Goal: Entertainment & Leisure: Consume media (video, audio)

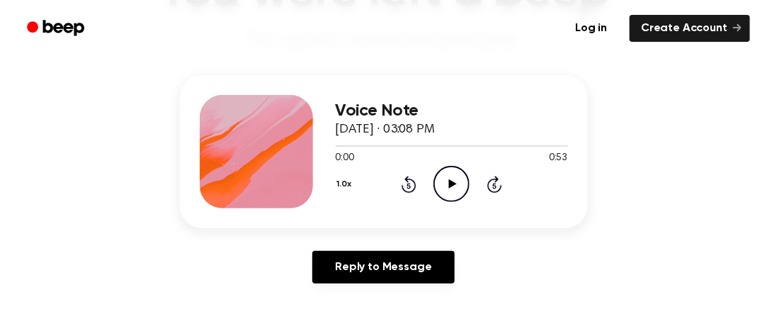
scroll to position [149, 0]
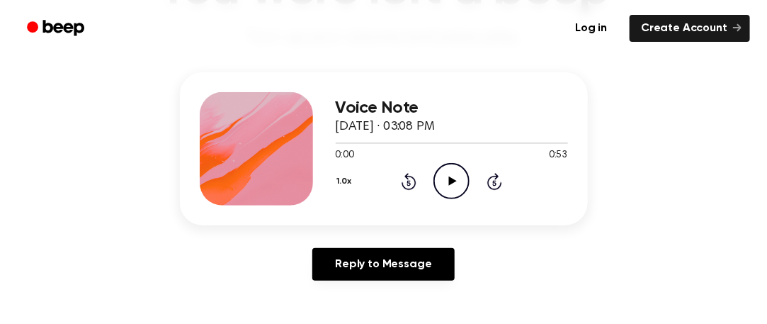
click at [437, 181] on icon "Play Audio" at bounding box center [452, 181] width 36 height 36
click at [336, 142] on div at bounding box center [353, 142] width 35 height 1
click at [446, 183] on icon "Pause Audio" at bounding box center [452, 181] width 36 height 36
click at [341, 140] on span at bounding box center [346, 142] width 11 height 11
click at [435, 188] on circle at bounding box center [451, 181] width 35 height 35
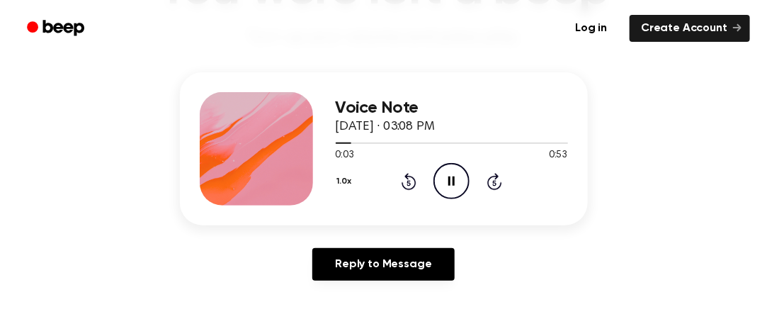
click at [445, 183] on icon "Pause Audio" at bounding box center [452, 181] width 36 height 36
click at [445, 183] on icon "Play Audio" at bounding box center [452, 181] width 36 height 36
click at [445, 183] on icon "Pause Audio" at bounding box center [452, 181] width 36 height 36
click at [445, 183] on icon "Play Audio" at bounding box center [452, 181] width 36 height 36
click at [445, 183] on icon "Pause Audio" at bounding box center [452, 181] width 36 height 36
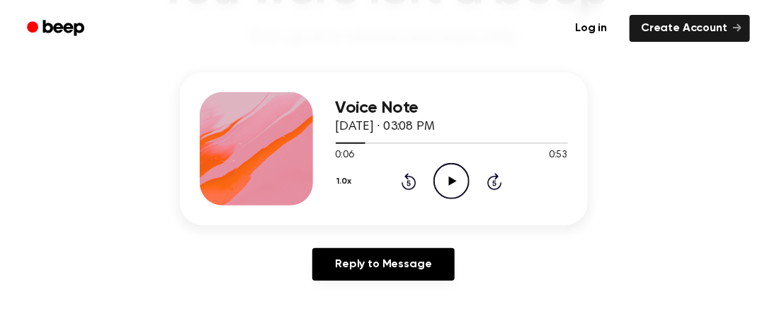
click at [445, 183] on icon "Play Audio" at bounding box center [452, 181] width 36 height 36
drag, startPoint x: 351, startPoint y: 139, endPoint x: 444, endPoint y: 175, distance: 99.6
click at [444, 175] on div "Voice Note [DATE] · 03:08 PM 0:09 0:53 Your browser does not support the [objec…" at bounding box center [452, 148] width 232 height 113
click at [444, 175] on icon "Pause Audio" at bounding box center [452, 181] width 36 height 36
click at [444, 175] on icon "Play Audio" at bounding box center [452, 181] width 36 height 36
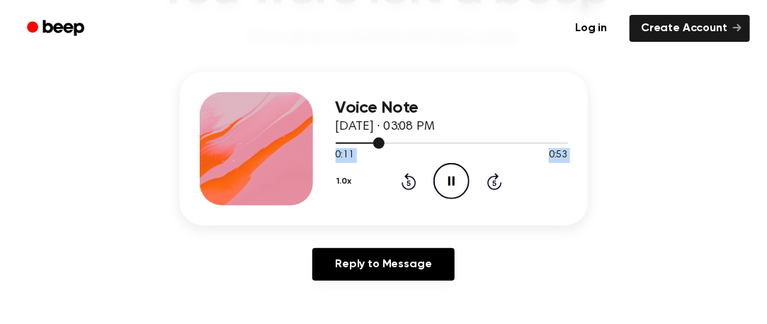
drag, startPoint x: 395, startPoint y: 145, endPoint x: 366, endPoint y: 143, distance: 28.4
click at [366, 143] on div "Voice Note [DATE] · 03:08 PM 0:11 0:53 Your browser does not support the [objec…" at bounding box center [452, 148] width 232 height 113
click at [366, 143] on div at bounding box center [361, 142] width 50 height 1
click at [451, 178] on icon "Pause Audio" at bounding box center [452, 181] width 36 height 36
click at [338, 140] on div at bounding box center [452, 142] width 232 height 11
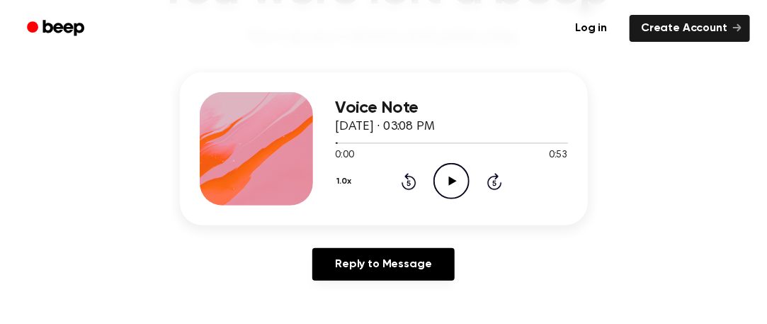
click at [456, 187] on icon "Play Audio" at bounding box center [452, 181] width 36 height 36
click at [456, 187] on icon "Pause Audio" at bounding box center [452, 181] width 36 height 36
click at [438, 188] on icon "Play Audio" at bounding box center [452, 181] width 36 height 36
click at [438, 188] on icon "Pause Audio" at bounding box center [452, 181] width 36 height 36
click at [337, 140] on div at bounding box center [452, 142] width 232 height 11
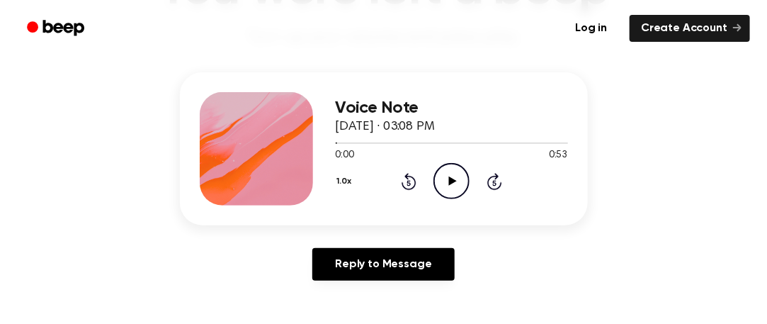
click at [439, 175] on icon "Play Audio" at bounding box center [452, 181] width 36 height 36
click at [439, 175] on icon "Pause Audio" at bounding box center [452, 181] width 36 height 36
click at [439, 175] on icon "Play Audio" at bounding box center [452, 181] width 36 height 36
click at [439, 175] on icon "Pause Audio" at bounding box center [452, 181] width 36 height 36
click at [440, 175] on icon "Play Audio" at bounding box center [452, 181] width 36 height 36
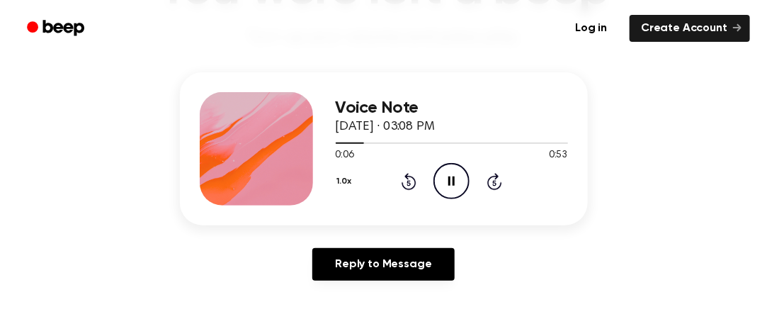
click at [440, 175] on icon "Pause Audio" at bounding box center [452, 181] width 36 height 36
click at [440, 175] on icon "Play Audio" at bounding box center [452, 181] width 36 height 36
click at [440, 175] on icon "Pause Audio" at bounding box center [452, 181] width 36 height 36
click at [439, 181] on icon "Play Audio" at bounding box center [452, 181] width 36 height 36
click at [439, 181] on icon "Pause Audio" at bounding box center [452, 181] width 36 height 36
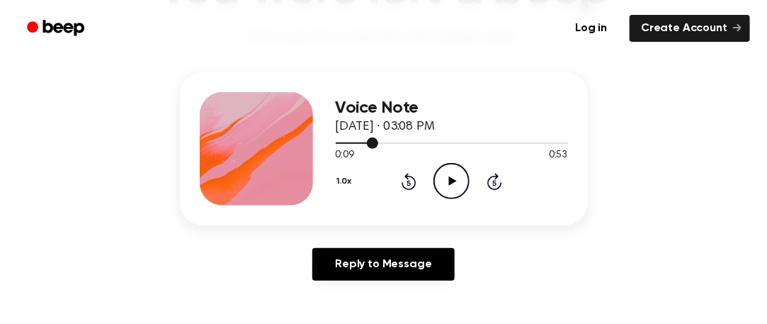
click at [355, 141] on div at bounding box center [452, 142] width 232 height 11
click at [440, 187] on icon "Play Audio" at bounding box center [452, 181] width 36 height 36
click at [440, 188] on icon "Pause Audio" at bounding box center [452, 181] width 36 height 36
click at [440, 188] on icon "Play Audio" at bounding box center [452, 181] width 36 height 36
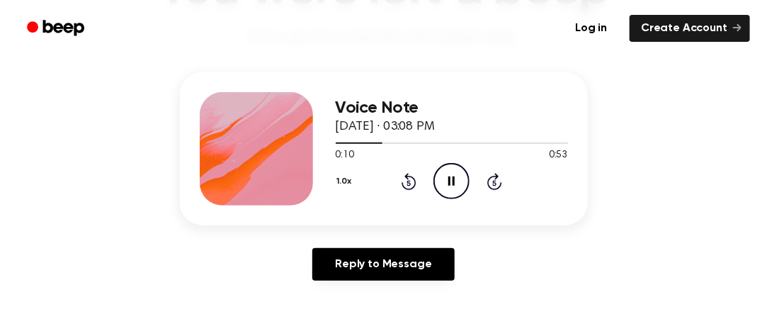
click at [440, 188] on icon "Pause Audio" at bounding box center [452, 181] width 36 height 36
drag, startPoint x: 365, startPoint y: 145, endPoint x: 353, endPoint y: 140, distance: 12.4
click at [353, 140] on div at bounding box center [452, 142] width 232 height 11
click at [450, 180] on icon at bounding box center [453, 180] width 8 height 9
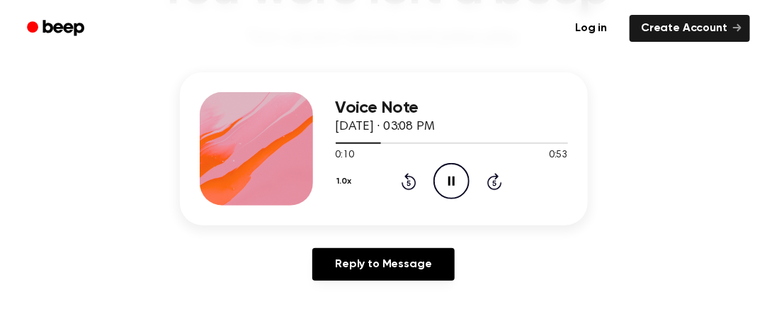
click at [450, 180] on icon at bounding box center [451, 180] width 6 height 9
click at [361, 140] on div at bounding box center [452, 142] width 232 height 11
click at [443, 179] on icon "Play Audio" at bounding box center [452, 181] width 36 height 36
click at [443, 179] on icon "Pause Audio" at bounding box center [452, 181] width 36 height 36
click at [443, 179] on icon "Play Audio" at bounding box center [452, 181] width 36 height 36
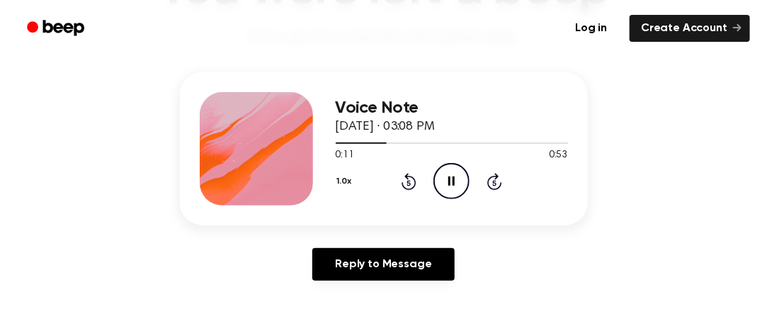
click at [443, 179] on icon "Pause Audio" at bounding box center [452, 181] width 36 height 36
click at [462, 189] on icon "Play Audio" at bounding box center [452, 181] width 36 height 36
click at [443, 179] on icon "Pause Audio" at bounding box center [452, 181] width 36 height 36
click at [443, 179] on icon "Play Audio" at bounding box center [452, 181] width 36 height 36
click at [443, 179] on icon "Pause Audio" at bounding box center [452, 181] width 36 height 36
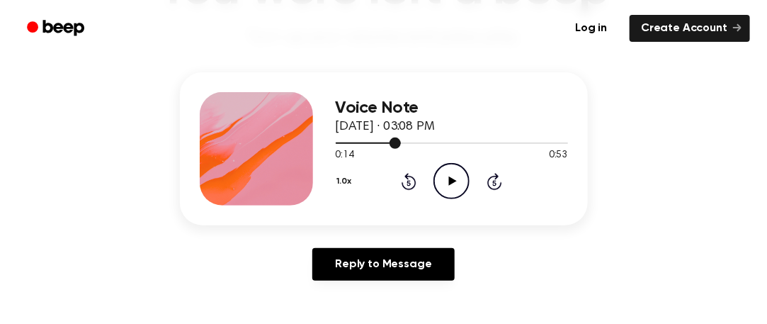
click at [383, 142] on div at bounding box center [369, 142] width 66 height 1
click at [434, 172] on icon "Play Audio" at bounding box center [452, 181] width 36 height 36
click at [434, 172] on icon "Pause Audio" at bounding box center [452, 181] width 36 height 36
click at [434, 172] on icon "Play Audio" at bounding box center [452, 181] width 36 height 36
click at [453, 186] on icon "Pause Audio" at bounding box center [452, 181] width 36 height 36
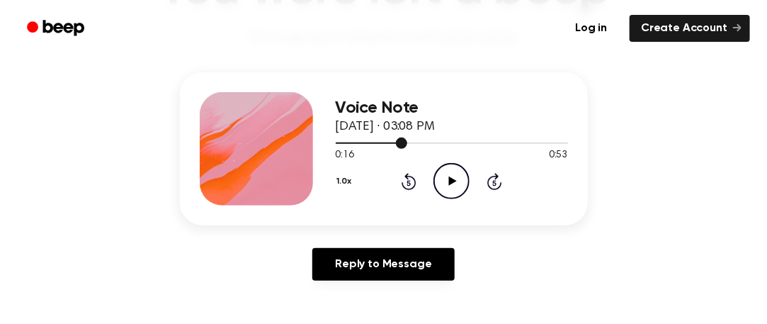
click at [387, 145] on div at bounding box center [452, 142] width 232 height 11
click at [448, 187] on icon "Play Audio" at bounding box center [452, 181] width 36 height 36
click at [448, 187] on icon "Pause Audio" at bounding box center [452, 181] width 36 height 36
click at [448, 187] on icon "Play Audio" at bounding box center [452, 181] width 36 height 36
click at [448, 187] on icon "Pause Audio" at bounding box center [452, 181] width 36 height 36
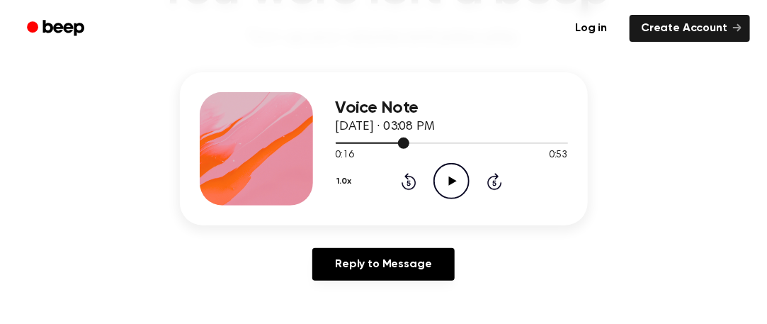
click at [397, 145] on div at bounding box center [452, 142] width 232 height 11
click at [437, 175] on icon "Play Audio" at bounding box center [452, 181] width 36 height 36
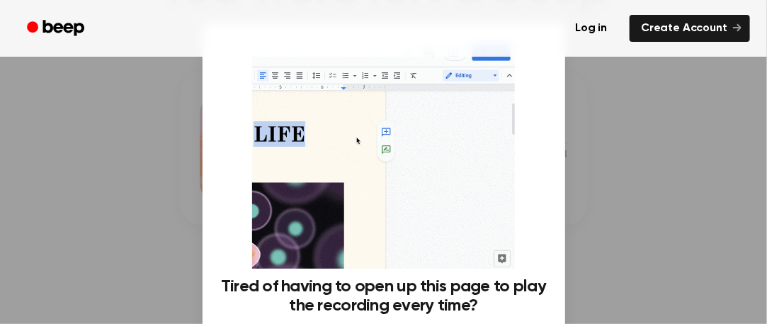
click at [591, 223] on div at bounding box center [383, 162] width 767 height 324
click at [724, 137] on div at bounding box center [383, 162] width 767 height 324
click at [567, 205] on div at bounding box center [383, 162] width 767 height 324
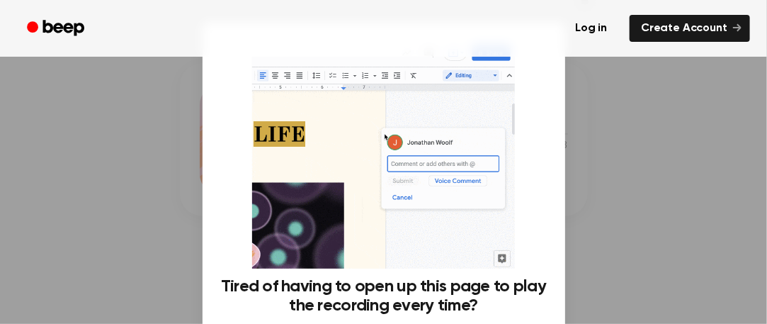
click at [567, 205] on div at bounding box center [383, 162] width 767 height 324
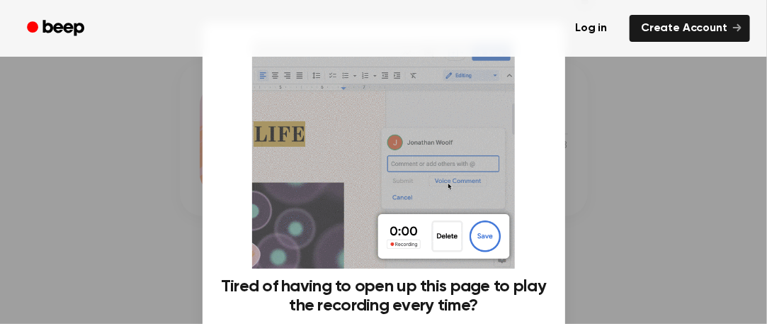
click at [171, 218] on div at bounding box center [383, 162] width 767 height 324
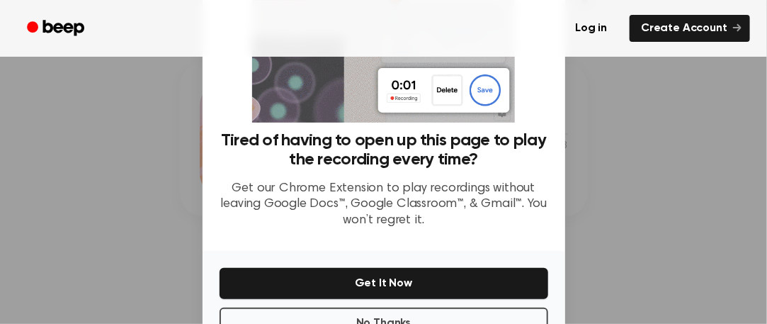
scroll to position [191, 0]
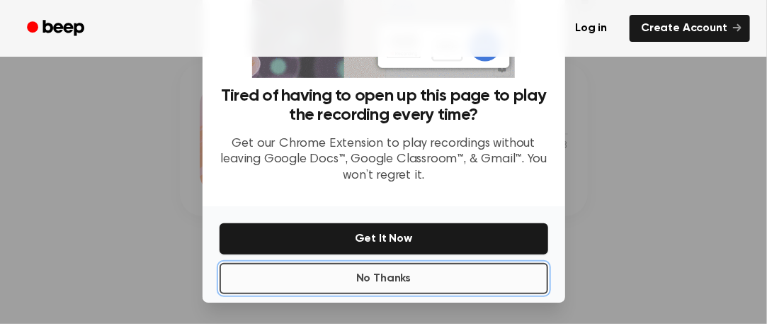
click at [296, 284] on button "No Thanks" at bounding box center [384, 278] width 329 height 31
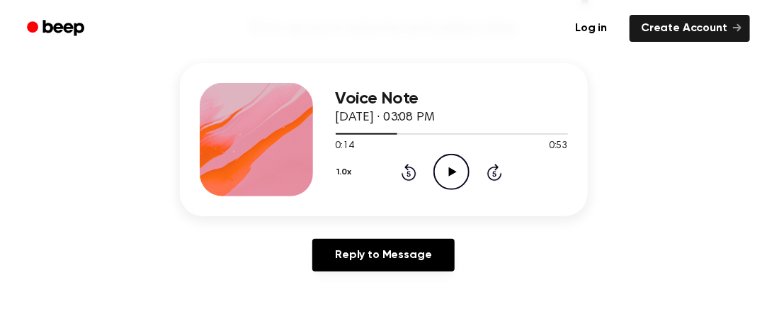
click at [446, 173] on icon "Play Audio" at bounding box center [452, 172] width 36 height 36
click at [446, 173] on icon "Pause Audio" at bounding box center [452, 172] width 36 height 36
click at [397, 136] on div at bounding box center [452, 133] width 232 height 11
click at [437, 163] on icon "Play Audio" at bounding box center [452, 172] width 36 height 36
click at [438, 162] on icon "Pause Audio" at bounding box center [452, 172] width 36 height 36
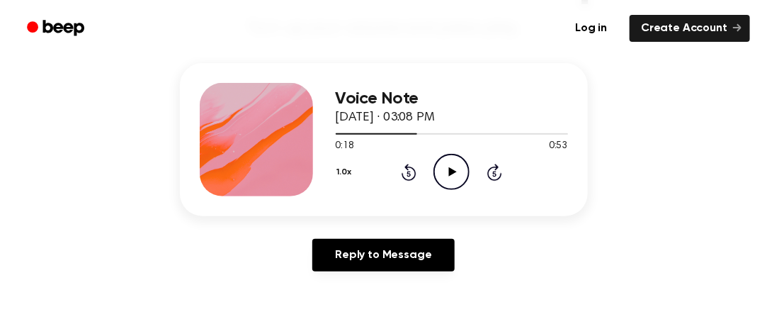
click at [438, 162] on icon "Play Audio" at bounding box center [452, 172] width 36 height 36
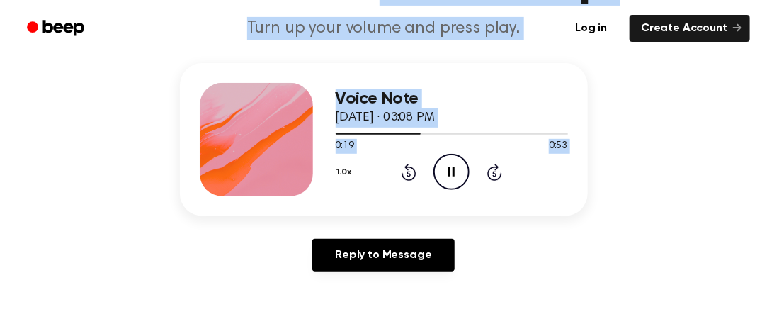
scroll to position [0, 0]
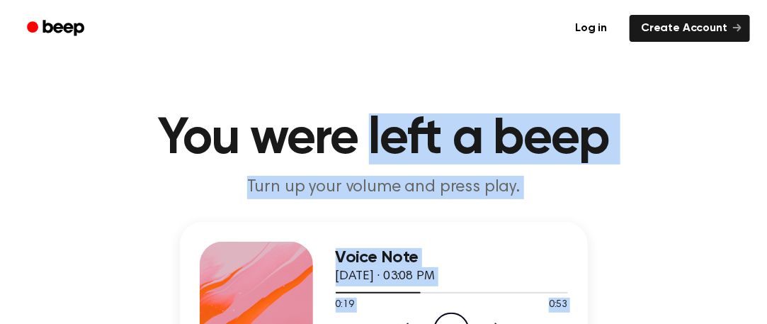
drag, startPoint x: 438, startPoint y: 162, endPoint x: 368, endPoint y: -86, distance: 258.1
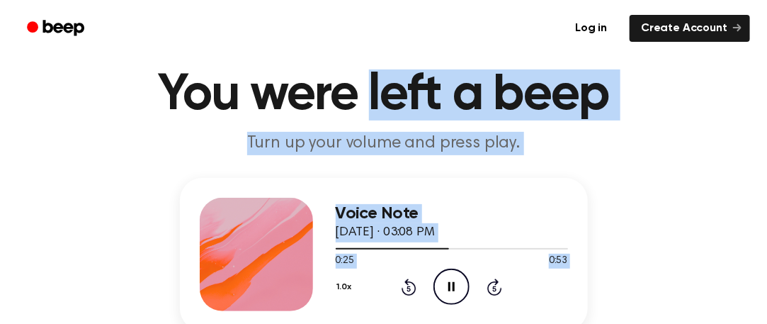
scroll to position [57, 0]
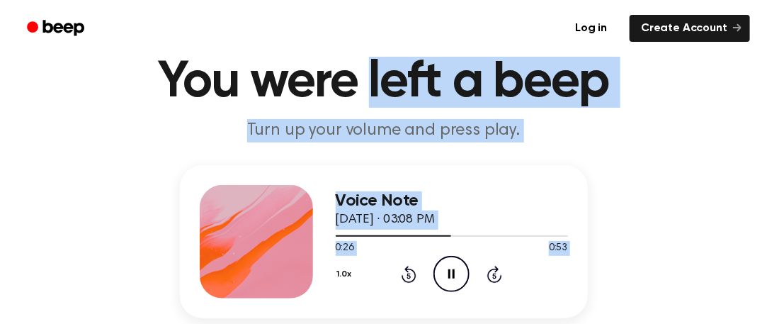
click at [452, 264] on icon "Pause Audio" at bounding box center [452, 274] width 36 height 36
click at [375, 231] on div at bounding box center [452, 235] width 232 height 11
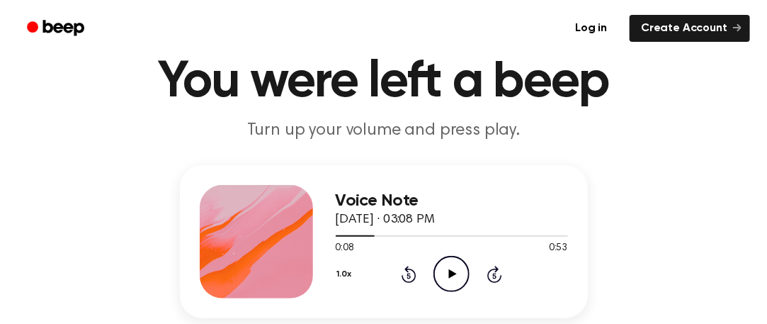
click at [452, 271] on icon "Play Audio" at bounding box center [452, 274] width 36 height 36
click at [452, 271] on icon "Pause Audio" at bounding box center [452, 274] width 36 height 36
click at [452, 271] on icon "Play Audio" at bounding box center [452, 274] width 36 height 36
click at [386, 233] on div at bounding box center [452, 235] width 232 height 11
click at [443, 273] on icon "Pause Audio" at bounding box center [452, 274] width 36 height 36
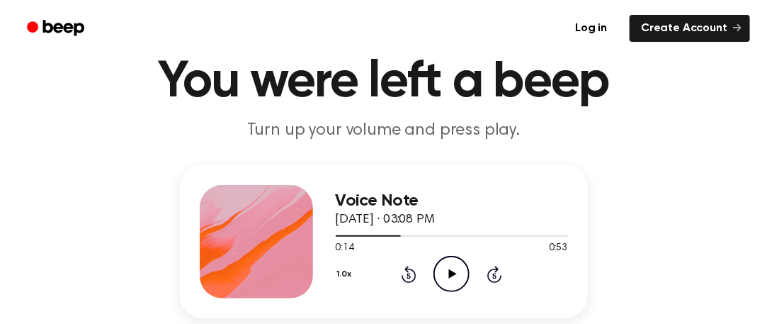
click at [443, 273] on icon "Play Audio" at bounding box center [452, 274] width 36 height 36
click at [443, 273] on icon "Pause Audio" at bounding box center [452, 274] width 36 height 36
click at [443, 273] on icon "Play Audio" at bounding box center [452, 274] width 36 height 36
click at [443, 273] on icon "Pause Audio" at bounding box center [452, 274] width 36 height 36
click at [443, 273] on icon "Play Audio" at bounding box center [452, 274] width 36 height 36
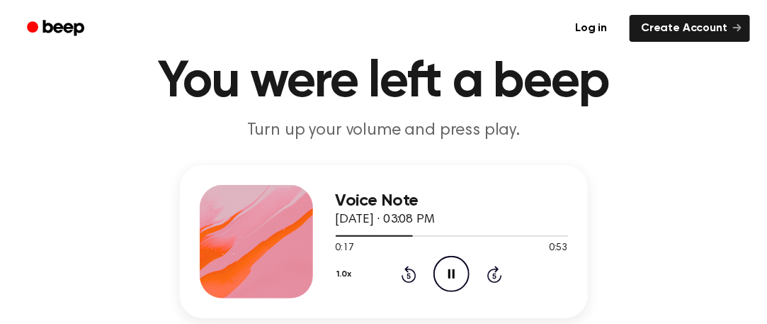
click at [443, 273] on icon "Pause Audio" at bounding box center [452, 274] width 36 height 36
click at [443, 273] on icon "Play Audio" at bounding box center [452, 274] width 36 height 36
click at [443, 273] on icon "Pause Audio" at bounding box center [452, 274] width 36 height 36
click at [448, 274] on icon "Play Audio" at bounding box center [452, 274] width 36 height 36
click at [448, 274] on icon "Pause Audio" at bounding box center [452, 274] width 36 height 36
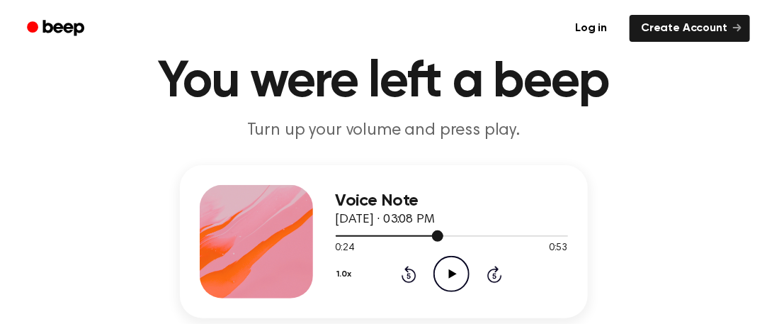
click at [397, 240] on div at bounding box center [452, 235] width 232 height 11
click at [456, 272] on icon "Play Audio" at bounding box center [452, 274] width 36 height 36
click at [456, 272] on icon "Pause Audio" at bounding box center [452, 274] width 36 height 36
click at [397, 233] on div at bounding box center [452, 235] width 232 height 11
click at [459, 268] on icon "Play Audio" at bounding box center [452, 274] width 36 height 36
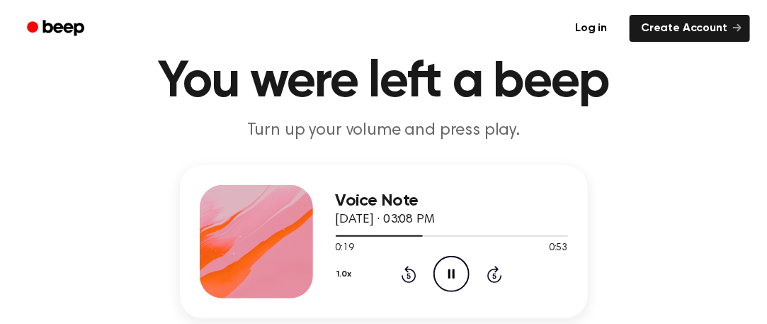
click at [459, 268] on icon "Pause Audio" at bounding box center [452, 274] width 36 height 36
click at [459, 268] on icon "Play Audio" at bounding box center [452, 274] width 36 height 36
click at [459, 268] on icon "Pause Audio" at bounding box center [452, 274] width 36 height 36
click at [459, 268] on icon "Play Audio" at bounding box center [452, 274] width 36 height 36
click at [459, 268] on icon "Pause Audio" at bounding box center [452, 274] width 36 height 36
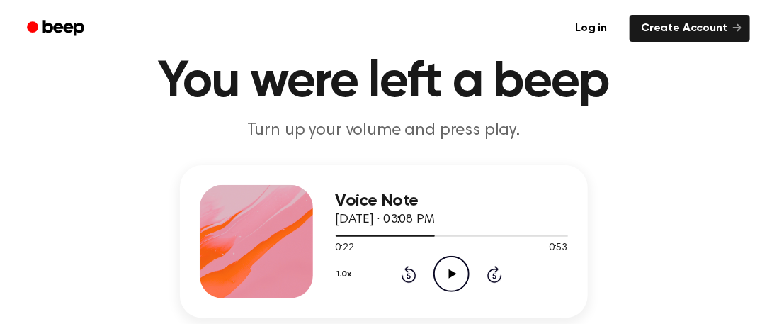
click at [459, 268] on icon "Play Audio" at bounding box center [452, 274] width 36 height 36
click at [459, 268] on icon "Pause Audio" at bounding box center [452, 274] width 36 height 36
click at [443, 266] on icon "Play Audio" at bounding box center [452, 274] width 36 height 36
click at [443, 267] on icon "Pause Audio" at bounding box center [452, 274] width 36 height 36
click at [443, 267] on icon "Play Audio" at bounding box center [452, 274] width 36 height 36
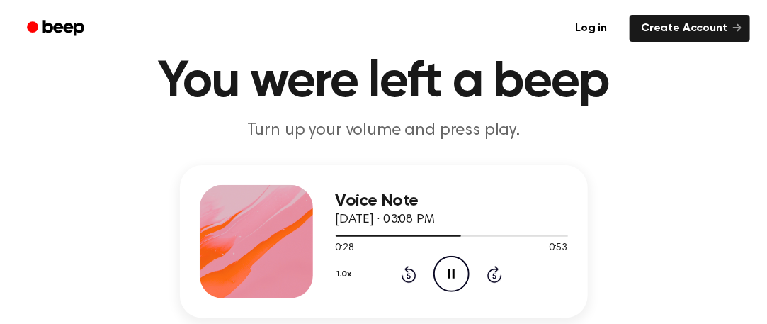
click at [443, 267] on icon "Pause Audio" at bounding box center [452, 274] width 36 height 36
click at [442, 268] on icon "Play Audio" at bounding box center [452, 274] width 36 height 36
click at [442, 268] on icon "Pause Audio" at bounding box center [452, 274] width 36 height 36
click at [443, 281] on icon "Play Audio" at bounding box center [452, 274] width 36 height 36
click at [443, 281] on icon "Pause Audio" at bounding box center [452, 274] width 36 height 36
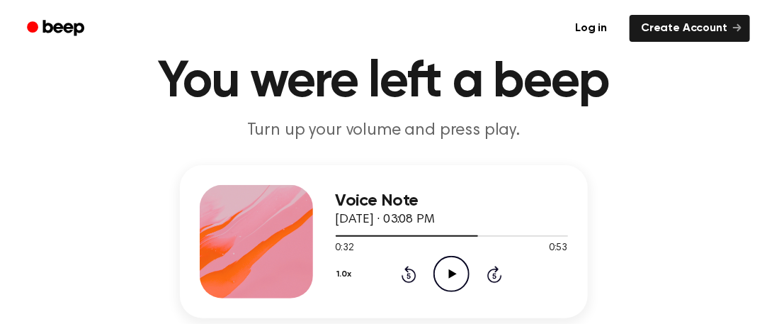
click at [446, 259] on icon "Play Audio" at bounding box center [452, 274] width 36 height 36
click at [446, 259] on icon "Pause Audio" at bounding box center [452, 274] width 36 height 36
click at [447, 236] on div at bounding box center [412, 235] width 152 height 1
click at [448, 268] on icon "Play Audio" at bounding box center [452, 274] width 36 height 36
click at [417, 235] on div at bounding box center [397, 235] width 122 height 1
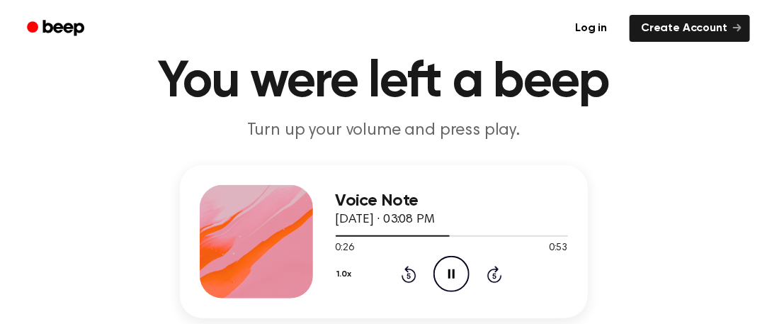
click at [444, 264] on icon "Pause Audio" at bounding box center [452, 274] width 36 height 36
click at [444, 264] on icon "Play Audio" at bounding box center [452, 274] width 36 height 36
click at [445, 264] on icon "Pause Audio" at bounding box center [452, 274] width 36 height 36
click at [431, 273] on div "1.0x Rewind 5 seconds Play Audio Skip 5 seconds" at bounding box center [452, 274] width 232 height 36
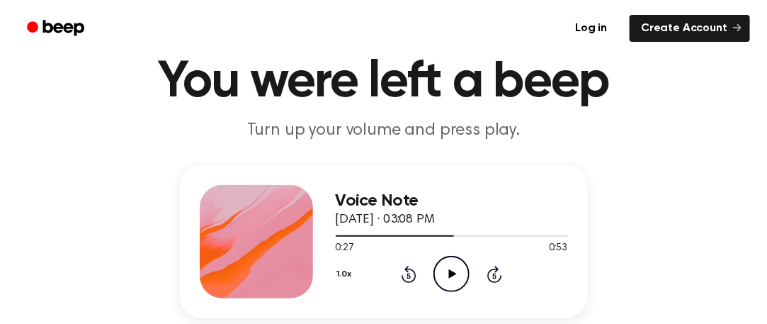
click at [441, 273] on icon "Play Audio" at bounding box center [452, 274] width 36 height 36
click at [441, 273] on icon "Pause Audio" at bounding box center [452, 274] width 36 height 36
click at [451, 281] on icon "Play Audio" at bounding box center [452, 274] width 36 height 36
click at [451, 281] on icon "Pause Audio" at bounding box center [452, 274] width 36 height 36
click at [456, 263] on icon "Play Audio" at bounding box center [452, 274] width 36 height 36
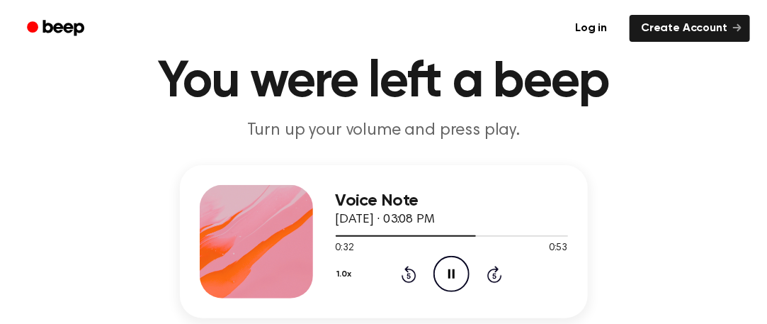
click at [456, 262] on icon "Pause Audio" at bounding box center [452, 274] width 36 height 36
click at [456, 262] on icon "Play Audio" at bounding box center [452, 274] width 36 height 36
click at [456, 262] on icon "Pause Audio" at bounding box center [452, 274] width 36 height 36
click at [448, 281] on icon "Play Audio" at bounding box center [452, 274] width 36 height 36
click at [448, 281] on icon "Pause Audio" at bounding box center [452, 274] width 36 height 36
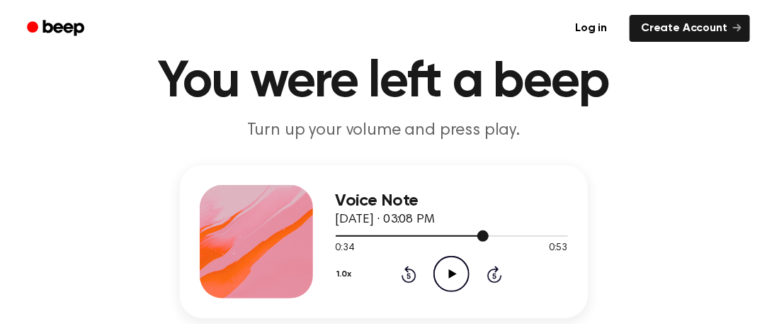
click at [336, 237] on div at bounding box center [452, 235] width 232 height 11
click at [451, 274] on icon at bounding box center [453, 273] width 8 height 9
click at [451, 274] on icon "Pause Audio" at bounding box center [452, 274] width 36 height 36
click at [451, 274] on icon at bounding box center [453, 273] width 8 height 9
click at [451, 274] on icon "Pause Audio" at bounding box center [452, 274] width 36 height 36
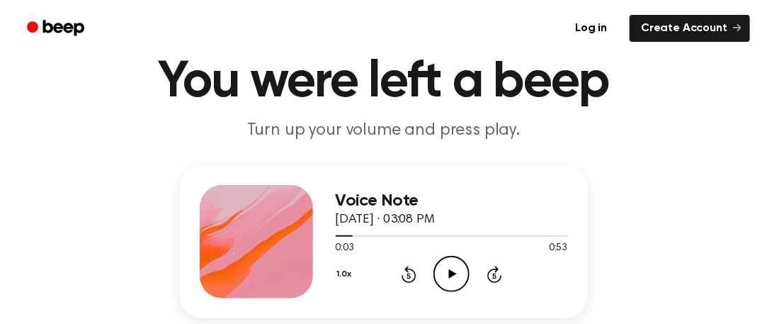
click at [451, 274] on icon at bounding box center [453, 273] width 8 height 9
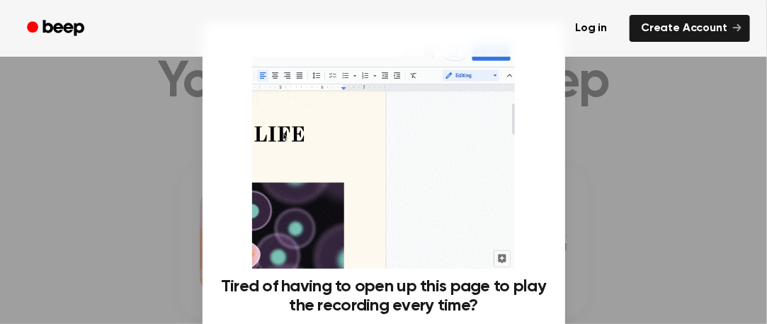
scroll to position [149, 0]
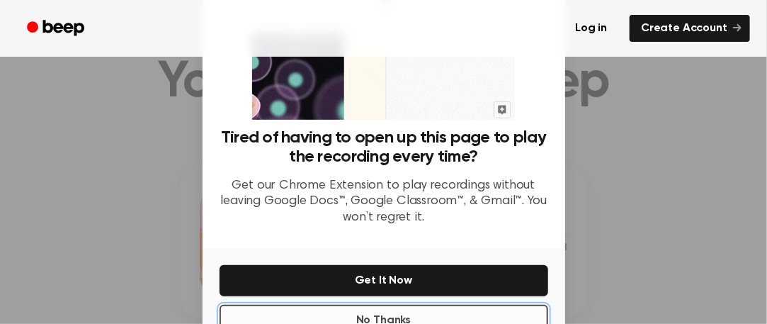
click at [456, 317] on button "No Thanks" at bounding box center [384, 320] width 329 height 31
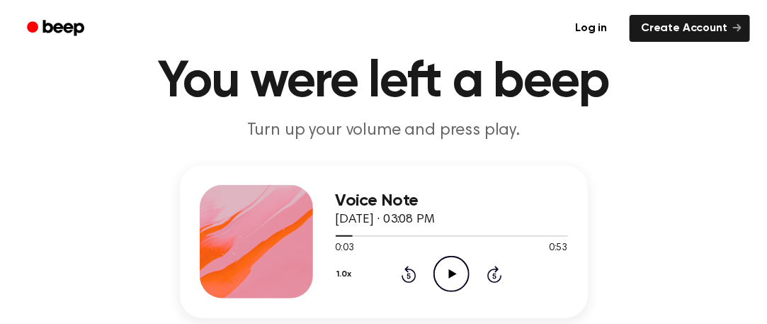
click at [438, 266] on icon "Play Audio" at bounding box center [452, 274] width 36 height 36
click at [438, 266] on icon "Pause Audio" at bounding box center [452, 274] width 36 height 36
click at [438, 266] on icon "Play Audio" at bounding box center [452, 274] width 36 height 36
click at [438, 266] on icon "Pause Audio" at bounding box center [452, 274] width 36 height 36
click at [438, 266] on icon "Play Audio" at bounding box center [452, 274] width 36 height 36
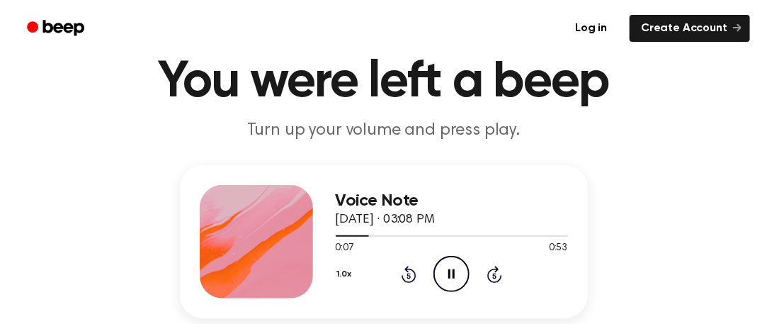
click at [438, 266] on icon "Pause Audio" at bounding box center [452, 274] width 36 height 36
click at [438, 266] on icon "Play Audio" at bounding box center [452, 274] width 36 height 36
click at [438, 266] on icon "Pause Audio" at bounding box center [452, 274] width 36 height 36
click at [438, 266] on icon "Play Audio" at bounding box center [452, 274] width 36 height 36
click at [438, 266] on icon "Pause Audio" at bounding box center [452, 274] width 36 height 36
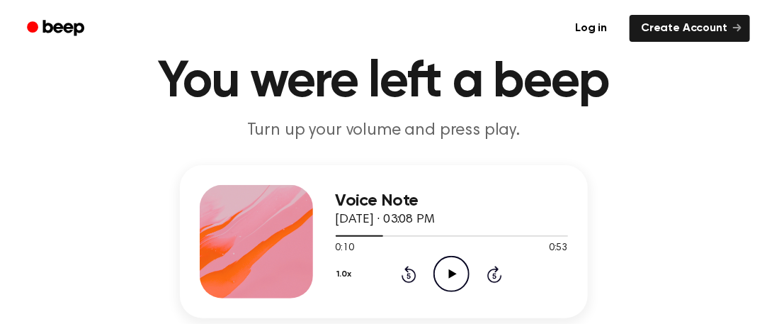
click at [438, 266] on icon "Play Audio" at bounding box center [452, 274] width 36 height 36
click at [438, 266] on icon "Pause Audio" at bounding box center [452, 274] width 36 height 36
click at [439, 261] on circle at bounding box center [451, 273] width 35 height 35
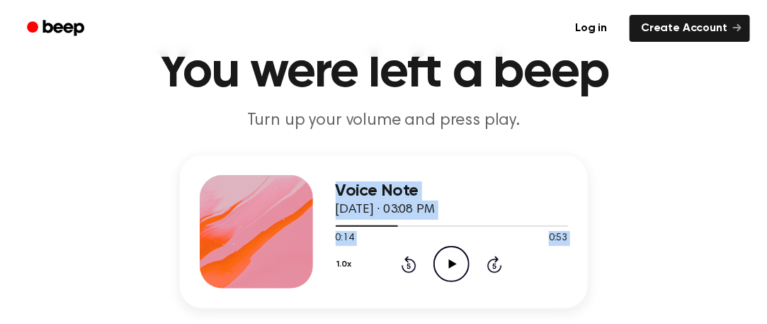
scroll to position [69, 0]
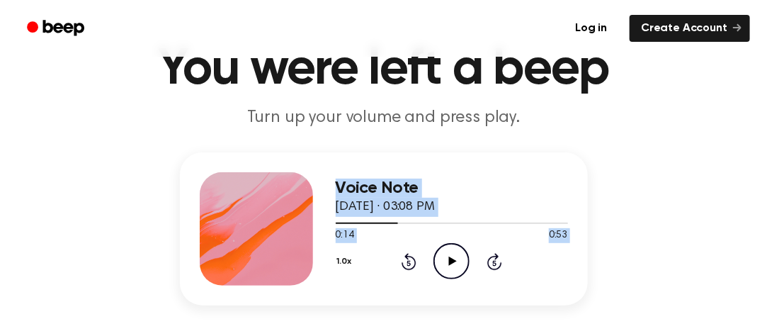
drag, startPoint x: 227, startPoint y: 247, endPoint x: 458, endPoint y: 251, distance: 231.0
click at [458, 251] on div "Voice Note [DATE] · 03:08 PM 0:14 0:53 Your browser does not support the [objec…" at bounding box center [384, 228] width 408 height 153
click at [458, 251] on icon "Play Audio" at bounding box center [452, 261] width 36 height 36
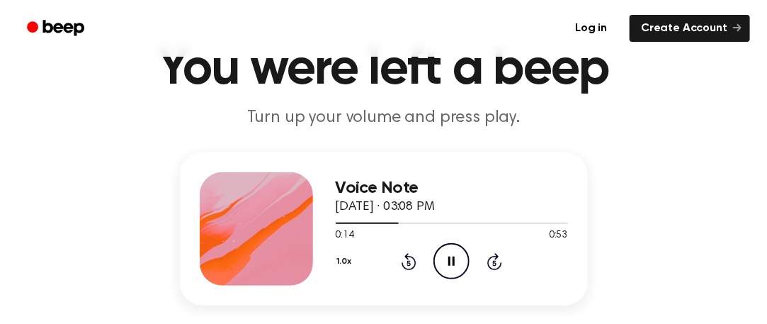
click at [458, 251] on icon "Pause Audio" at bounding box center [452, 261] width 36 height 36
click at [458, 251] on icon "Play Audio" at bounding box center [452, 261] width 36 height 36
click at [458, 251] on icon "Pause Audio" at bounding box center [452, 261] width 36 height 36
click at [458, 251] on icon "Play Audio" at bounding box center [452, 261] width 36 height 36
click at [459, 251] on icon "Pause Audio" at bounding box center [452, 261] width 36 height 36
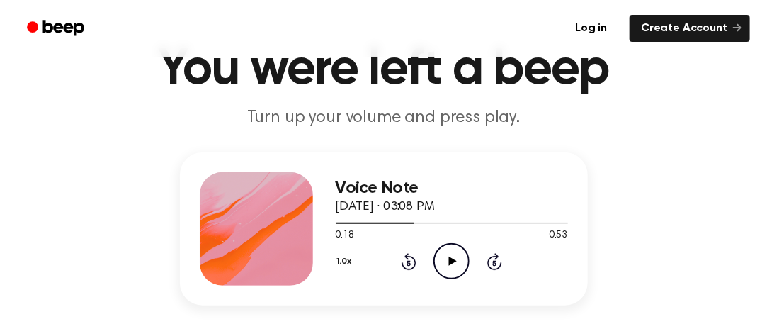
click at [459, 251] on icon "Play Audio" at bounding box center [452, 261] width 36 height 36
click at [459, 251] on icon "Pause Audio" at bounding box center [452, 261] width 36 height 36
click at [459, 251] on icon "Play Audio" at bounding box center [452, 261] width 36 height 36
click at [459, 251] on icon "Pause Audio" at bounding box center [452, 261] width 36 height 36
click at [459, 251] on icon "Play Audio" at bounding box center [452, 261] width 36 height 36
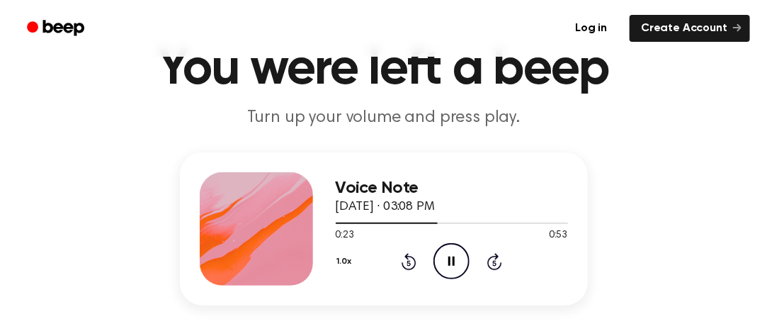
click at [459, 250] on icon "Pause Audio" at bounding box center [452, 261] width 36 height 36
click at [470, 261] on div "1.0x Rewind 5 seconds Play Audio Skip 5 seconds" at bounding box center [452, 261] width 232 height 36
click at [459, 258] on icon "Play Audio" at bounding box center [452, 261] width 36 height 36
click at [459, 258] on icon "Pause Audio" at bounding box center [452, 261] width 36 height 36
click at [460, 249] on icon "Play Audio" at bounding box center [452, 261] width 36 height 36
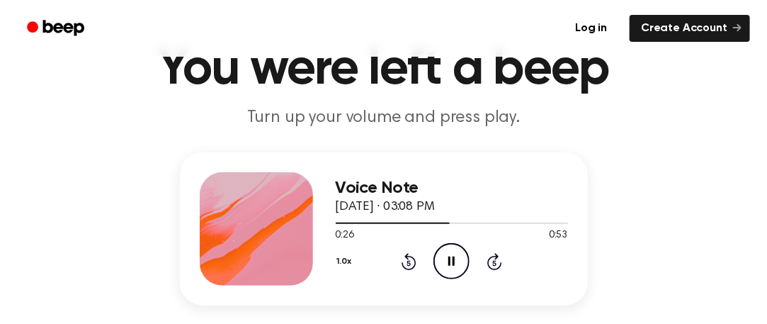
click at [460, 249] on icon "Pause Audio" at bounding box center [452, 261] width 36 height 36
click at [460, 249] on icon "Play Audio" at bounding box center [452, 261] width 36 height 36
click at [460, 249] on icon "Pause Audio" at bounding box center [452, 261] width 36 height 36
click at [460, 249] on icon "Play Audio" at bounding box center [452, 261] width 36 height 36
click at [460, 249] on icon "Pause Audio" at bounding box center [452, 261] width 36 height 36
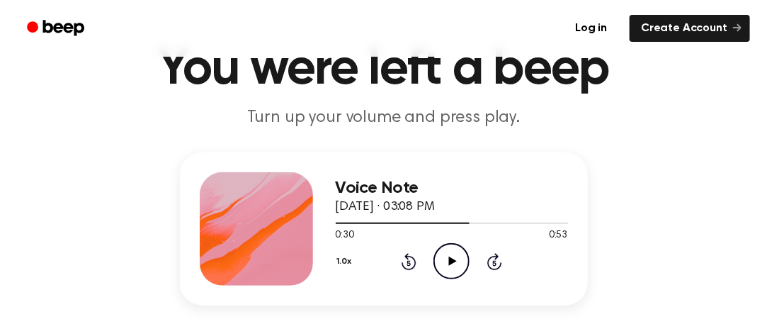
click at [440, 249] on circle at bounding box center [451, 261] width 35 height 35
click at [445, 257] on icon "Play Audio" at bounding box center [452, 261] width 36 height 36
click at [445, 257] on icon "Pause Audio" at bounding box center [452, 261] width 36 height 36
click at [454, 268] on icon "Play Audio" at bounding box center [452, 261] width 36 height 36
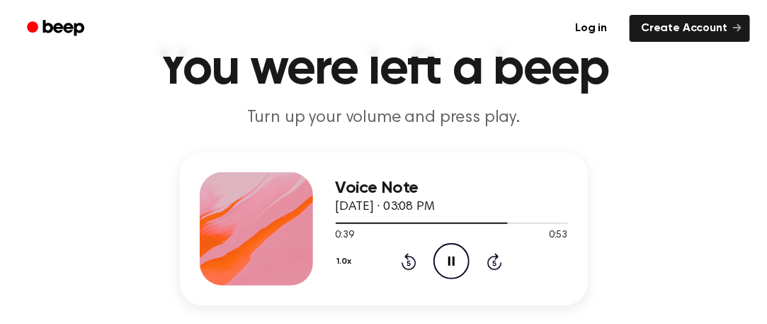
click at [344, 268] on div "1.0x" at bounding box center [346, 262] width 21 height 22
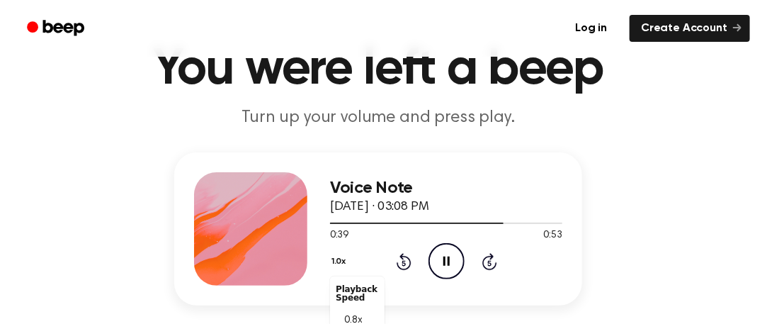
scroll to position [106, 0]
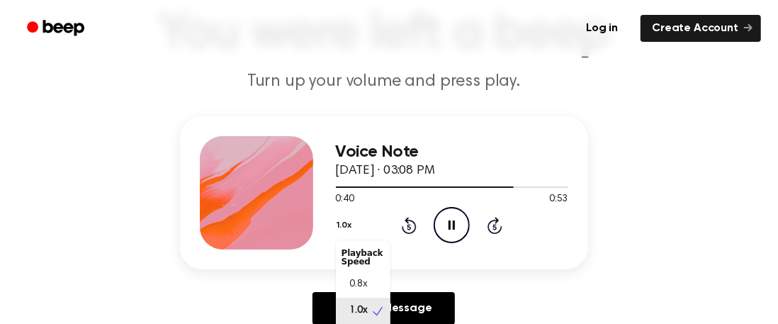
click at [509, 253] on div "Voice Note [DATE] · 03:08 PM 0:40 0:53 Your browser does not support the [objec…" at bounding box center [384, 192] width 408 height 153
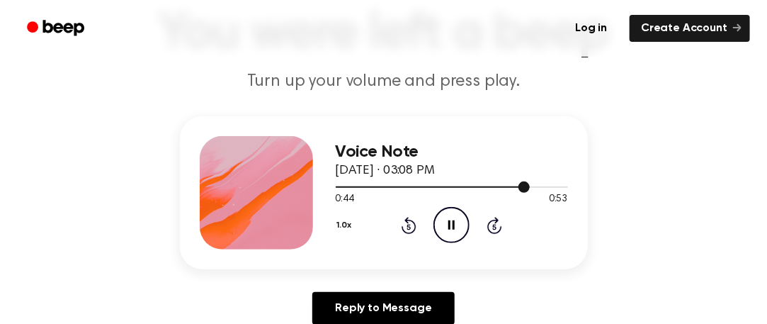
click at [463, 189] on div at bounding box center [452, 186] width 232 height 11
click at [358, 181] on div at bounding box center [452, 186] width 232 height 11
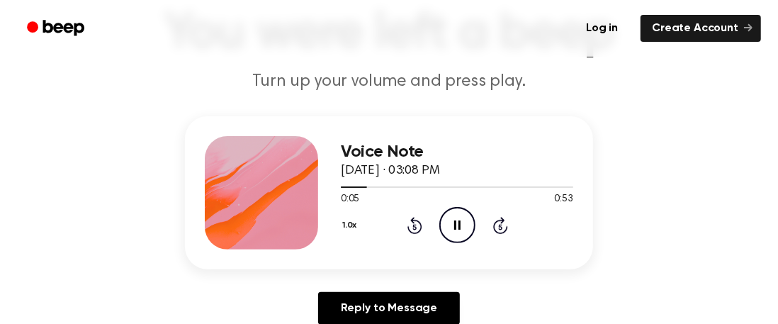
click at [350, 220] on button "1.0x" at bounding box center [351, 225] width 21 height 24
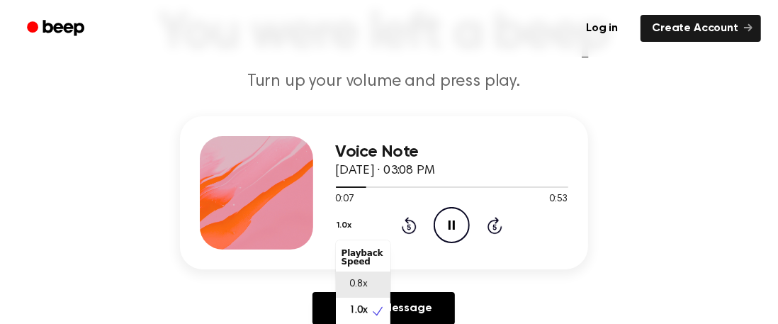
click at [351, 278] on span "0.8x" at bounding box center [359, 284] width 18 height 15
click at [349, 225] on button "0.8x" at bounding box center [348, 225] width 24 height 24
click at [485, 254] on div "Voice Note [DATE] · 03:08 PM 0:11 0:53 Your browser does not support the [objec…" at bounding box center [384, 192] width 408 height 153
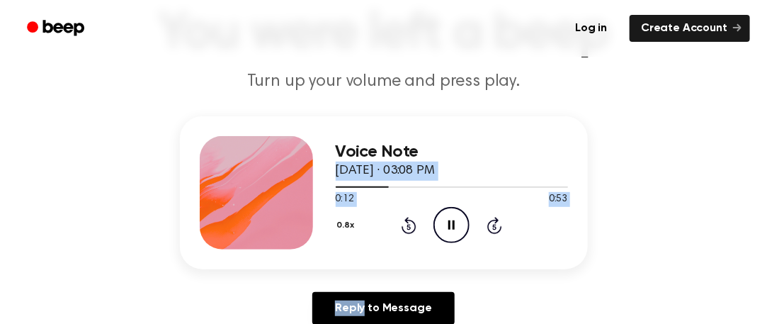
drag, startPoint x: 485, startPoint y: 254, endPoint x: 715, endPoint y: 133, distance: 259.2
click at [715, 133] on div "Voice Note [DATE] · 03:08 PM 0:12 0:53 Your browser does not support the [objec…" at bounding box center [383, 226] width 733 height 220
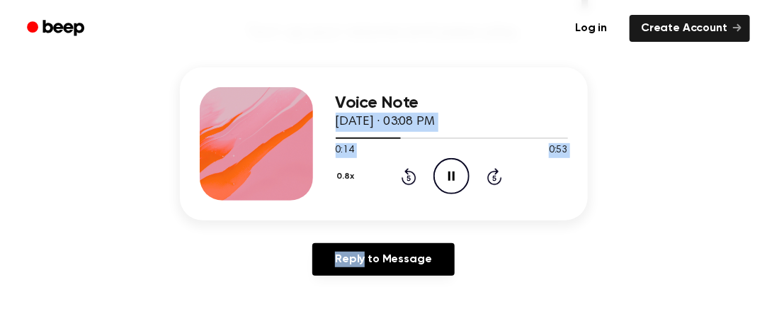
scroll to position [154, 0]
click at [349, 174] on button "0.8x" at bounding box center [348, 176] width 24 height 24
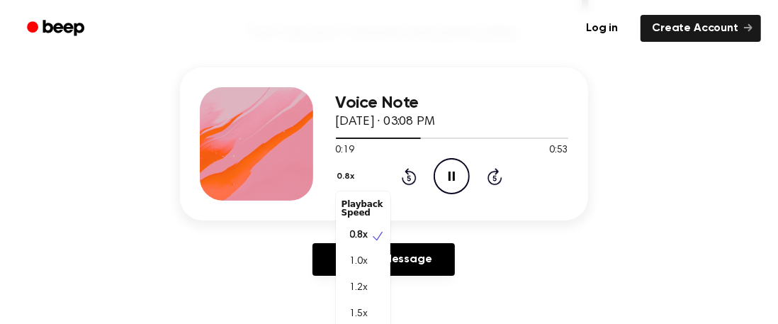
click at [485, 306] on main "You were left a beep Turn up your volume and press play. Voice Note [DATE] · 03…" at bounding box center [383, 282] width 767 height 873
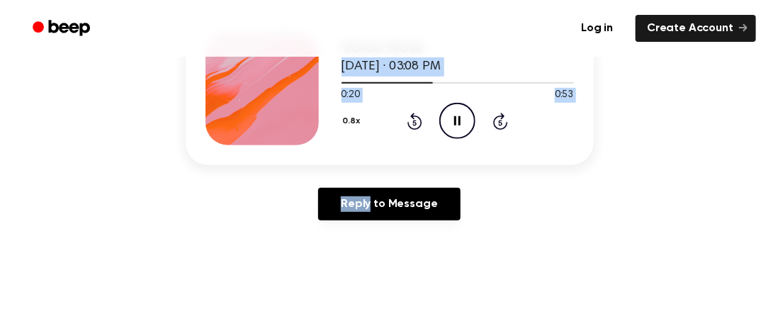
scroll to position [219, 0]
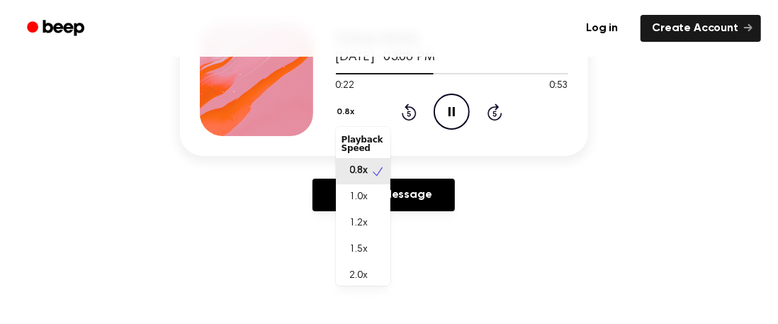
click at [336, 107] on button "0.8x" at bounding box center [348, 112] width 24 height 24
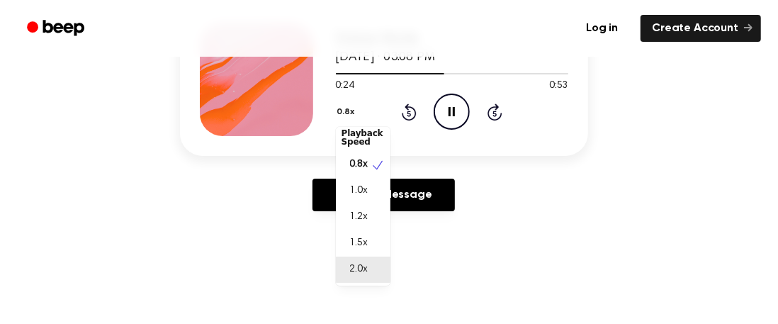
click at [365, 276] on span "2.0x" at bounding box center [359, 269] width 18 height 15
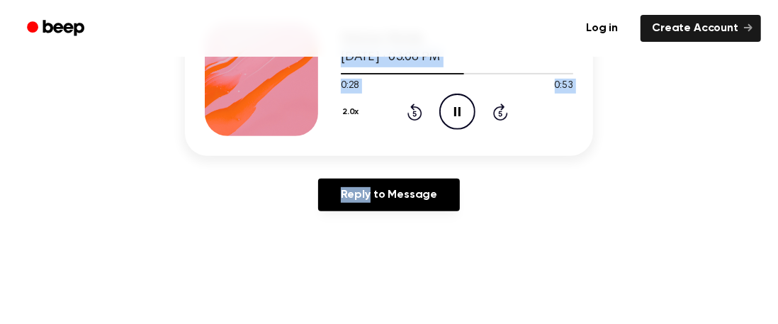
click at [353, 114] on button "2.0x" at bounding box center [352, 112] width 23 height 24
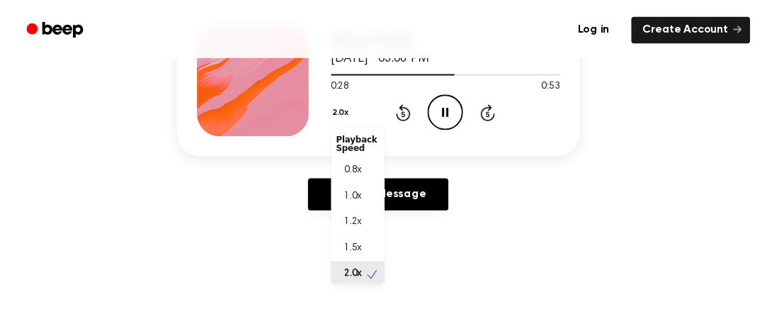
scroll to position [4, 0]
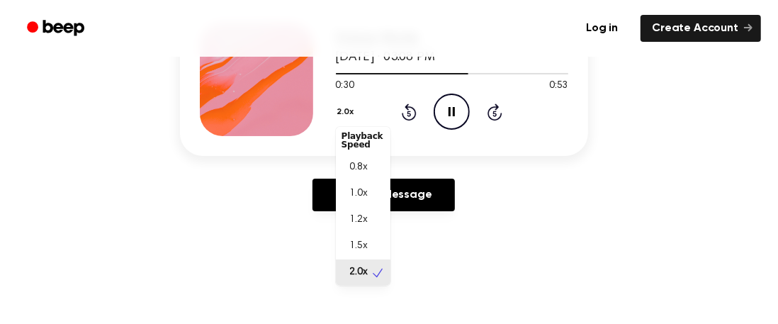
click at [345, 197] on div "1.0x" at bounding box center [354, 193] width 26 height 15
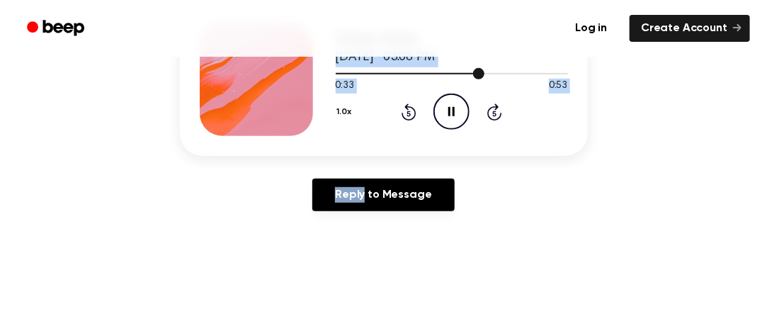
click at [338, 67] on div at bounding box center [452, 72] width 232 height 11
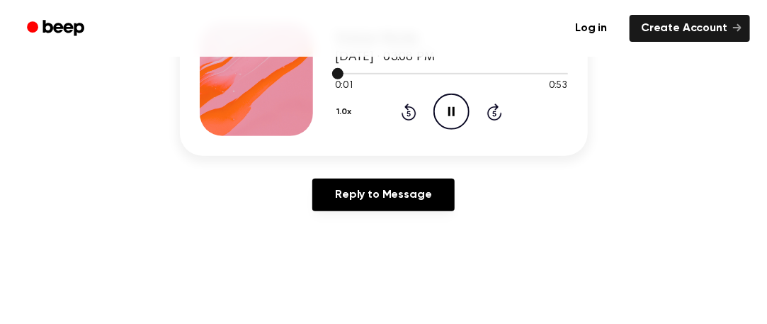
click at [562, 74] on div at bounding box center [452, 72] width 232 height 11
